Goal: Information Seeking & Learning: Learn about a topic

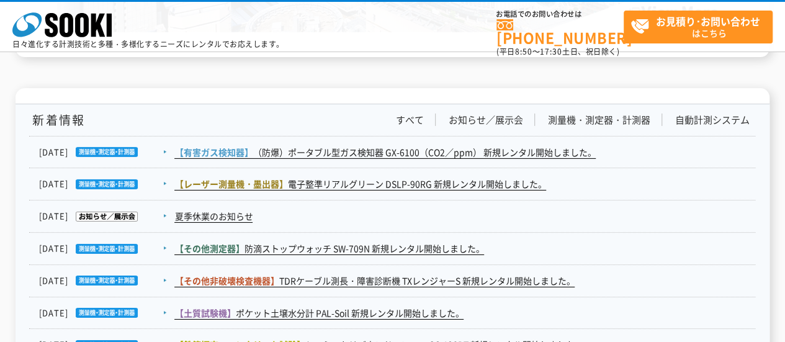
scroll to position [1996, 0]
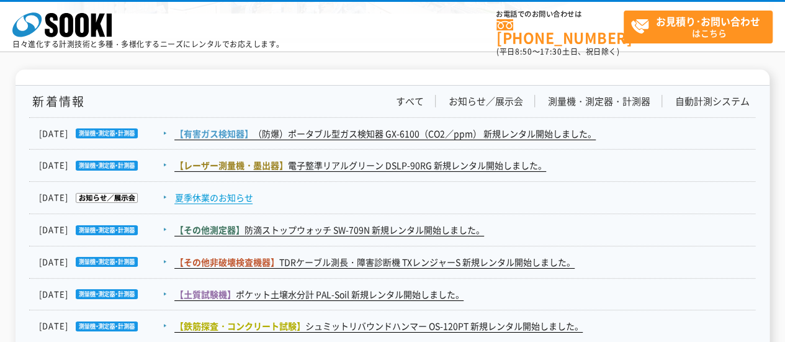
click at [199, 194] on link "夏季休業のお知らせ" at bounding box center [213, 197] width 78 height 13
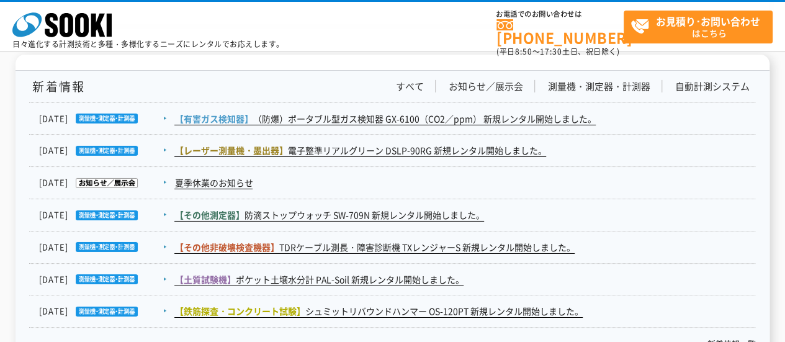
scroll to position [1796, 0]
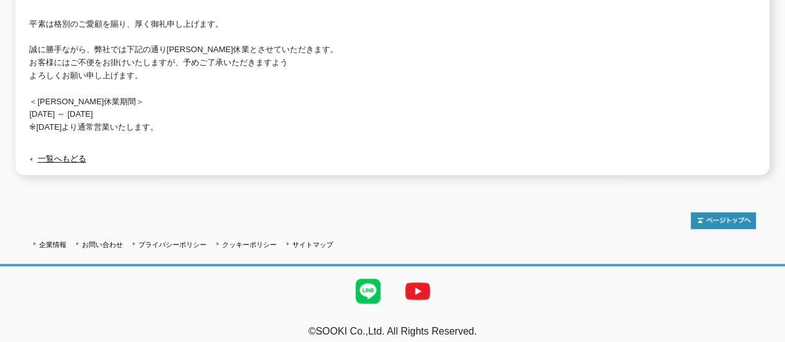
scroll to position [203, 0]
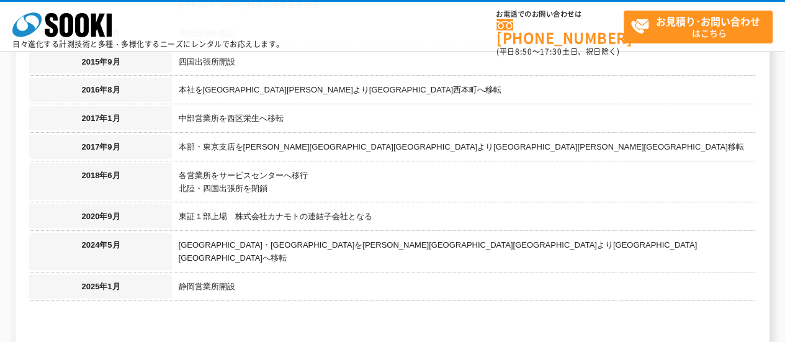
scroll to position [1428, 0]
